Goal: Check status: Check status

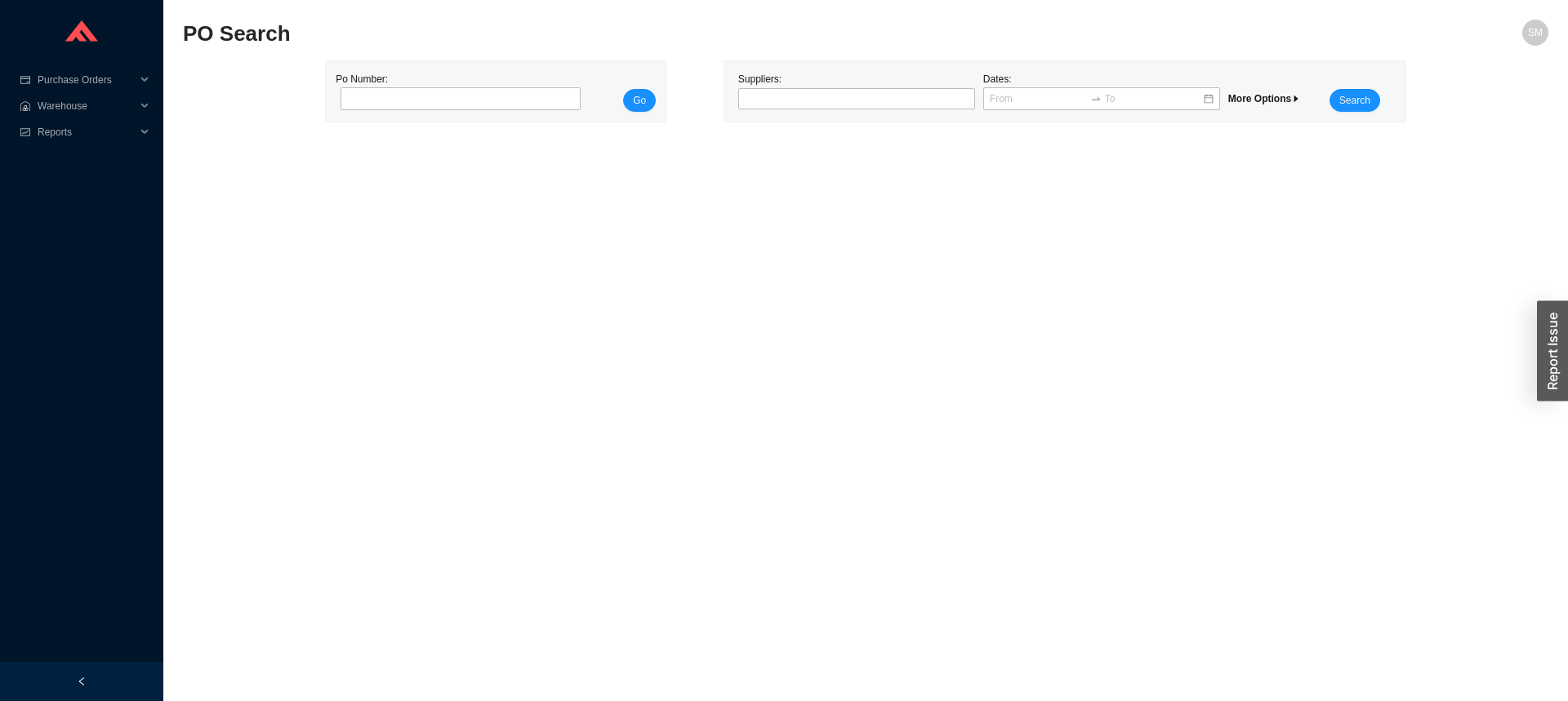
click at [830, 81] on div "Suppliers:" at bounding box center [857, 90] width 245 height 41
click at [837, 100] on div at bounding box center [850, 98] width 217 height 16
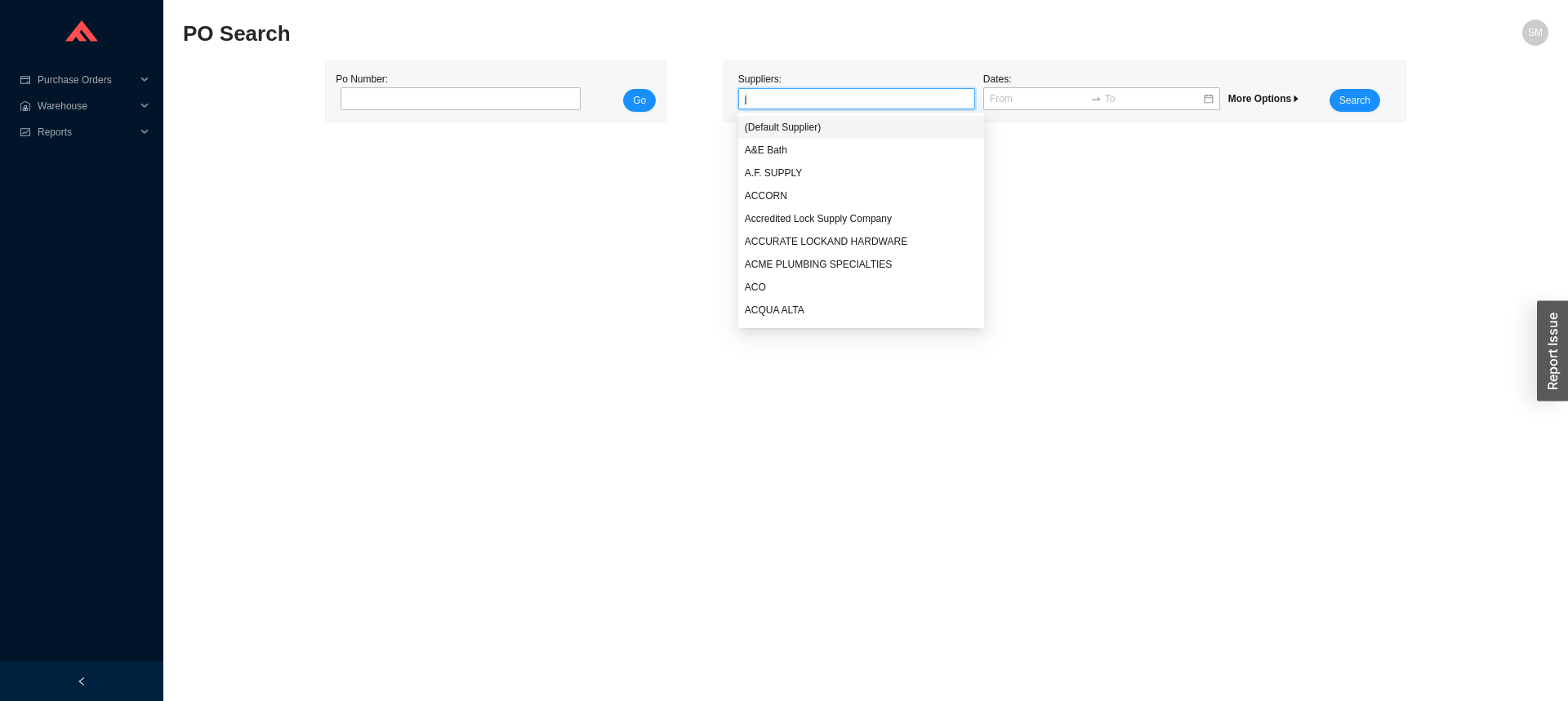
type input "ja"
click at [848, 123] on div "JACLO" at bounding box center [856, 127] width 223 height 15
click at [1355, 105] on span "Search" at bounding box center [1354, 100] width 31 height 16
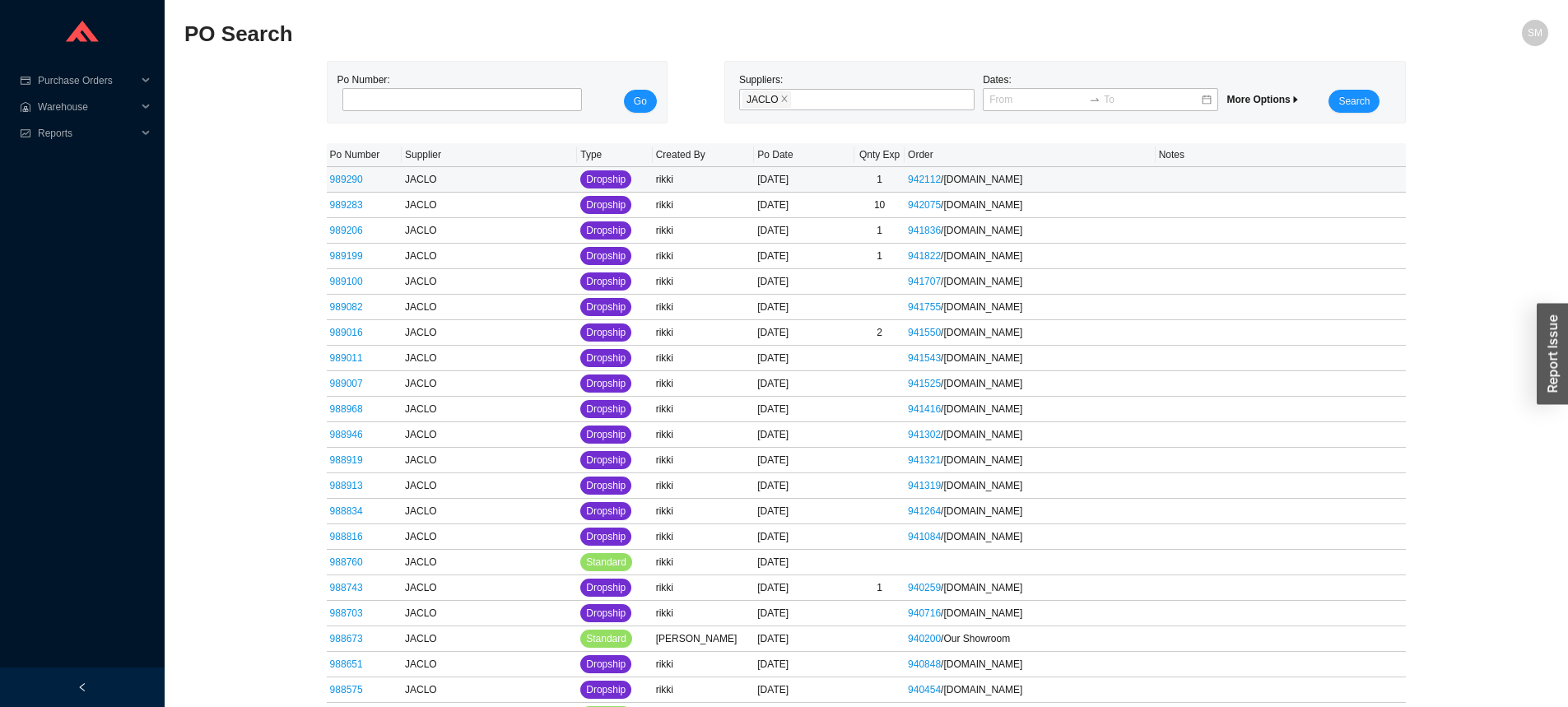
click at [347, 183] on link "989290" at bounding box center [347, 180] width 33 height 11
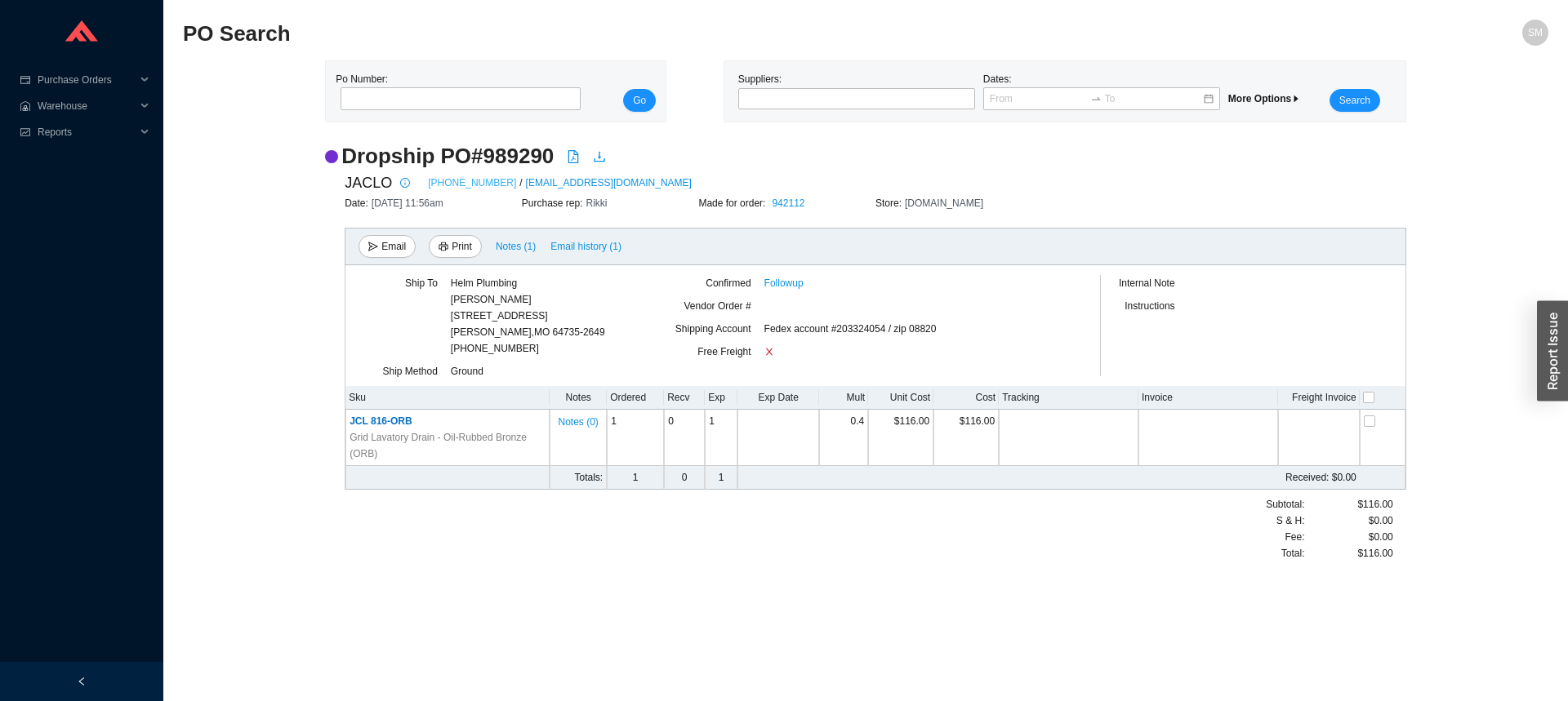
click at [465, 184] on link "[PHONE_NUMBER]" at bounding box center [472, 182] width 89 height 16
